Goal: Task Accomplishment & Management: Manage account settings

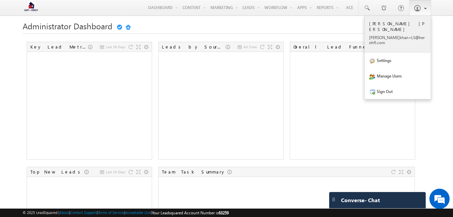
click at [401, 23] on p "[PERSON_NAME] [PERSON_NAME]" at bounding box center [397, 26] width 57 height 11
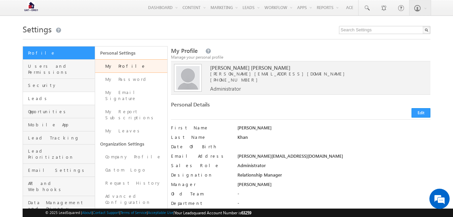
click at [46, 92] on link "Leads" at bounding box center [59, 98] width 72 height 13
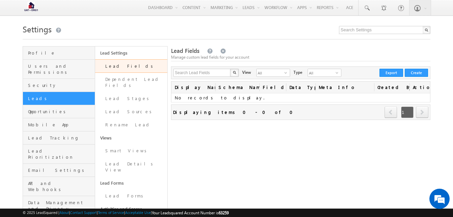
drag, startPoint x: 0, startPoint y: 0, endPoint x: 103, endPoint y: 36, distance: 109.3
click at [103, 36] on div at bounding box center [227, 37] width 408 height 4
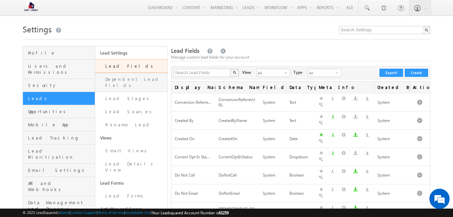
click at [137, 81] on link "Dependent Lead Fields" at bounding box center [131, 82] width 72 height 19
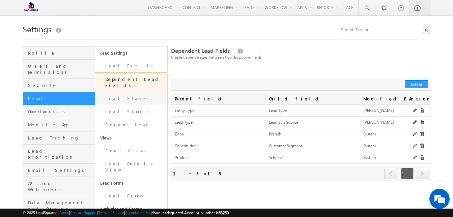
click at [112, 92] on link "Lead Stages" at bounding box center [131, 98] width 72 height 13
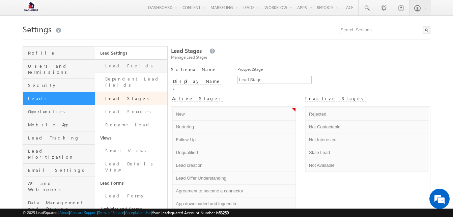
click at [127, 67] on link "Lead Fields" at bounding box center [131, 65] width 72 height 13
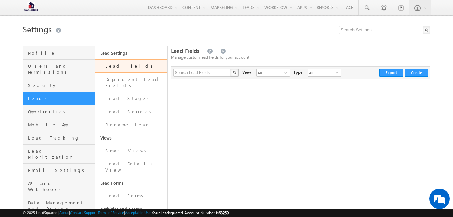
click at [116, 63] on link "Lead Fields" at bounding box center [131, 66] width 72 height 14
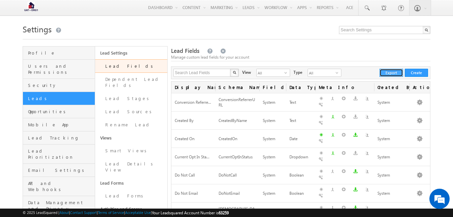
click at [390, 74] on button "Export" at bounding box center [392, 73] width 24 height 8
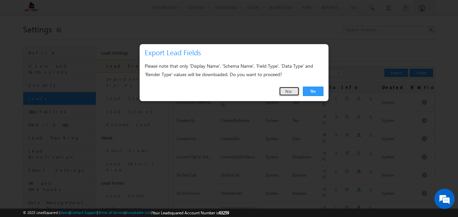
click at [288, 89] on link "No" at bounding box center [289, 91] width 21 height 9
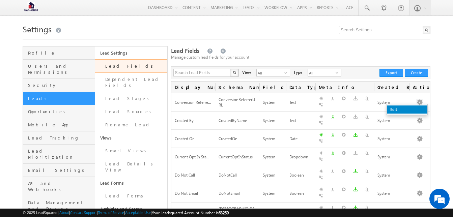
click at [409, 107] on link "Edit" at bounding box center [407, 110] width 41 height 8
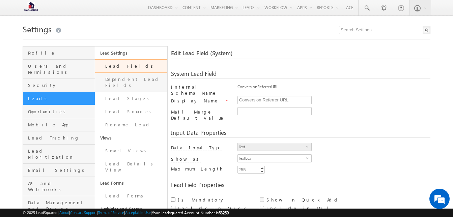
click at [128, 77] on link "Dependent Lead Fields" at bounding box center [131, 82] width 72 height 19
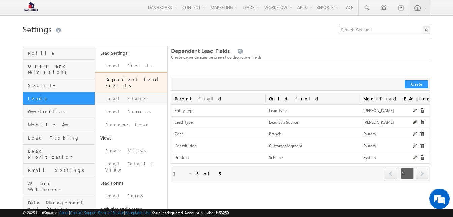
click at [128, 92] on link "Lead Stages" at bounding box center [131, 98] width 72 height 13
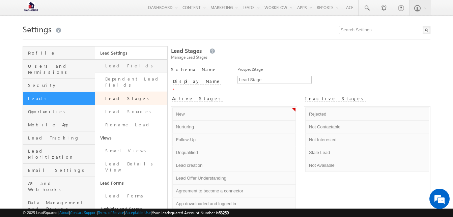
click at [130, 61] on link "Lead Fields" at bounding box center [131, 65] width 72 height 13
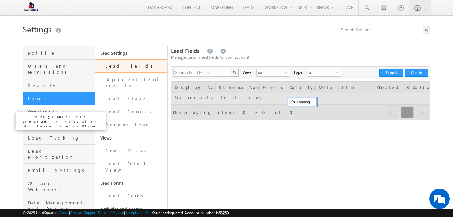
click at [51, 109] on span "Opportunities" at bounding box center [60, 112] width 65 height 6
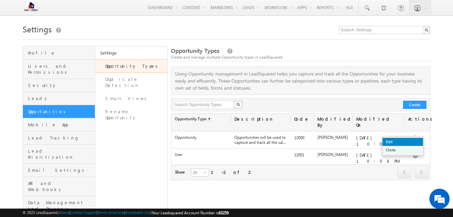
click at [408, 142] on link "Edit" at bounding box center [403, 142] width 41 height 8
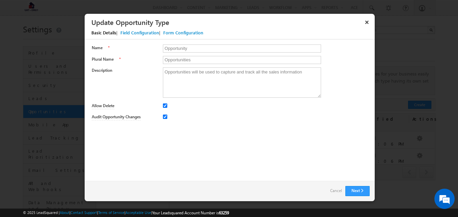
click at [145, 31] on div "Field Configuration" at bounding box center [139, 33] width 39 height 6
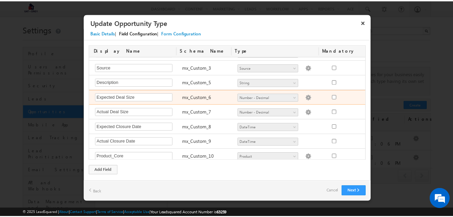
scroll to position [56, 0]
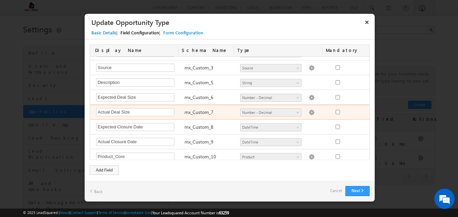
click at [309, 113] on img at bounding box center [312, 113] width 6 height 6
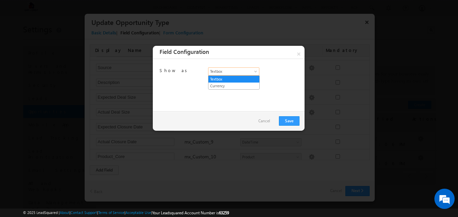
click at [248, 70] on span "Textbox" at bounding box center [232, 72] width 47 height 6
click at [300, 51] on link "×" at bounding box center [299, 52] width 12 height 13
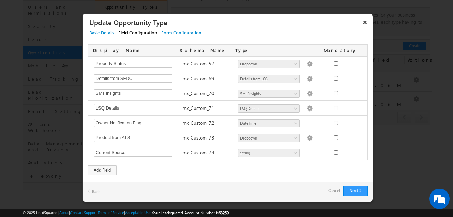
scroll to position [989, 0]
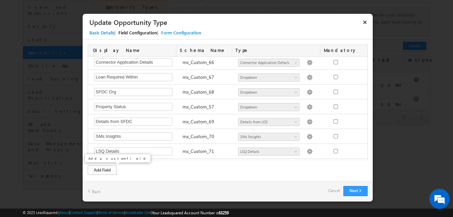
click at [104, 170] on div "Add Field" at bounding box center [102, 170] width 29 height 9
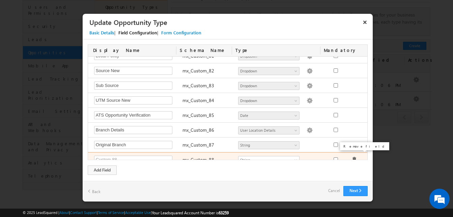
click at [352, 157] on span at bounding box center [354, 159] width 5 height 5
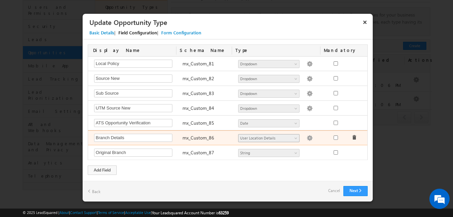
scroll to position [1218, 0]
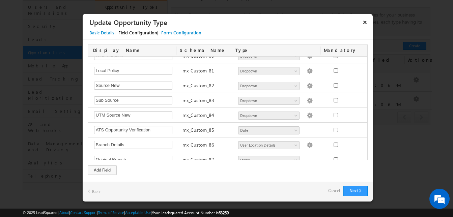
click at [183, 30] on div "Form Configuration" at bounding box center [181, 33] width 40 height 6
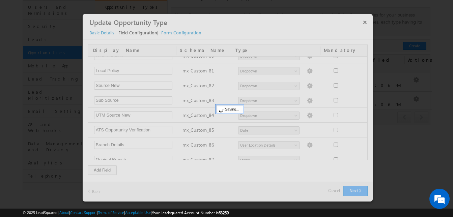
click at [167, 32] on div at bounding box center [228, 108] width 290 height 188
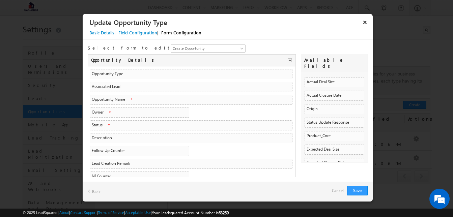
scroll to position [0, 0]
click at [171, 45] on link "Create Opportunity" at bounding box center [208, 49] width 75 height 8
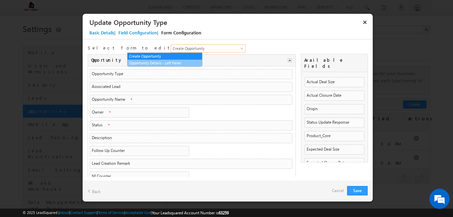
click at [163, 62] on link "Opportunity Details - Left Panel" at bounding box center [165, 63] width 75 height 6
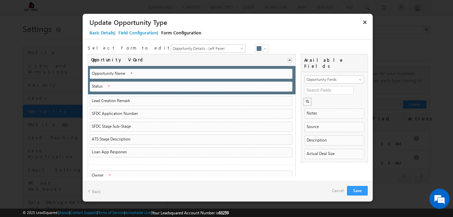
click at [150, 30] on div "Field Configuration" at bounding box center [137, 33] width 39 height 6
